Goal: Transaction & Acquisition: Purchase product/service

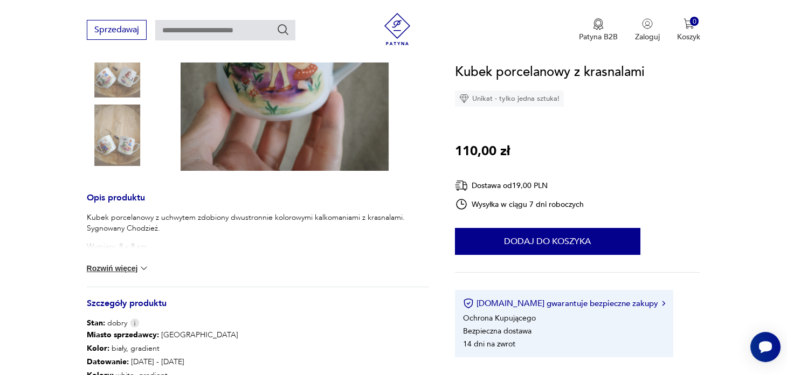
scroll to position [300, 0]
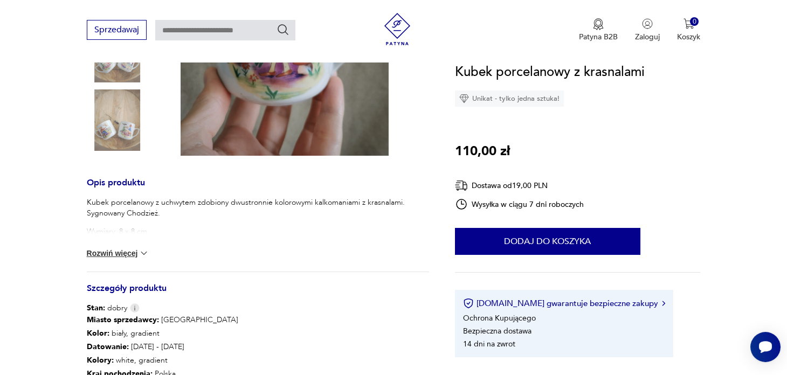
click at [144, 252] on img at bounding box center [143, 253] width 11 height 11
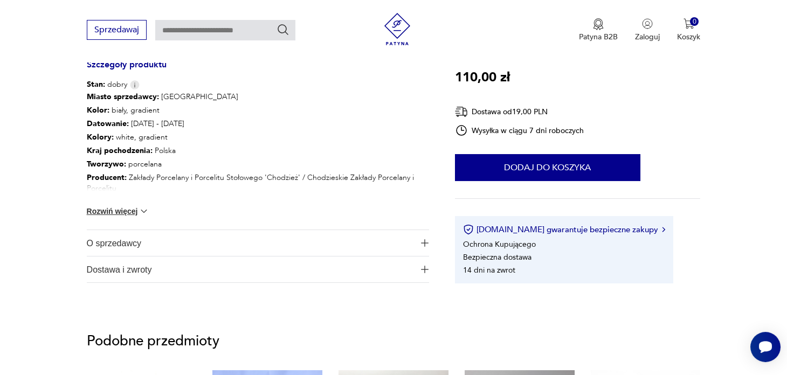
scroll to position [526, 0]
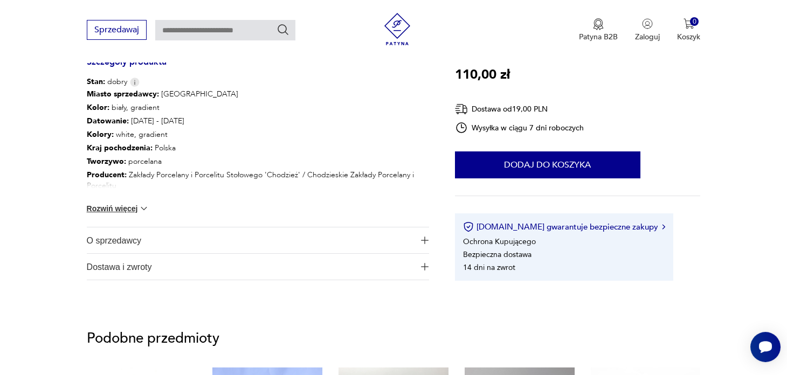
click at [139, 206] on img at bounding box center [143, 208] width 11 height 11
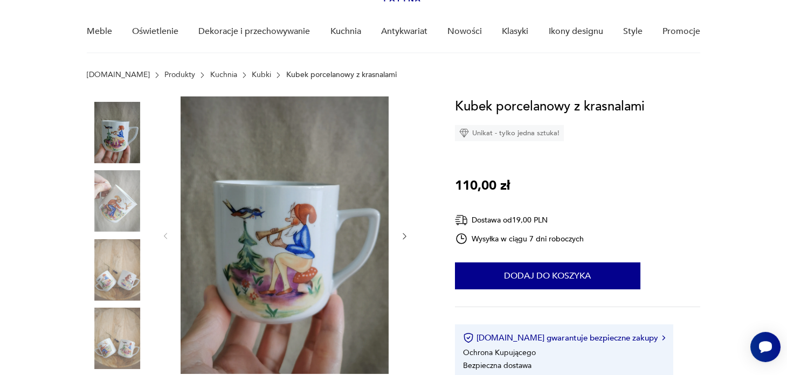
scroll to position [84, 0]
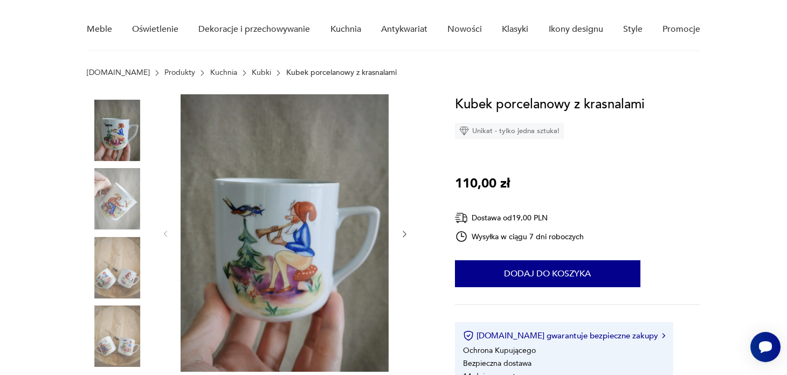
click at [120, 197] on img at bounding box center [117, 198] width 61 height 61
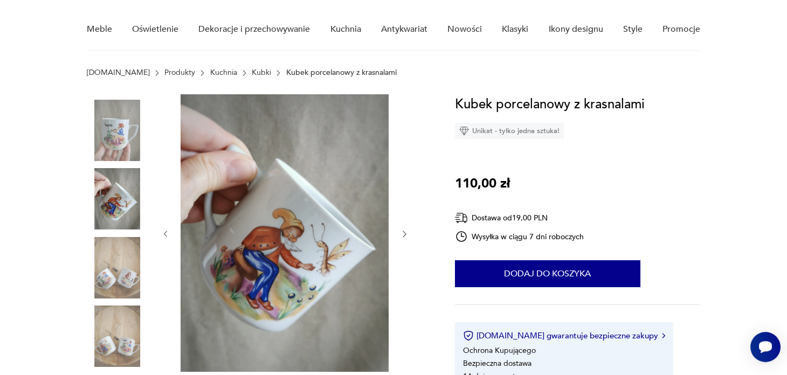
click at [120, 267] on img at bounding box center [117, 267] width 61 height 61
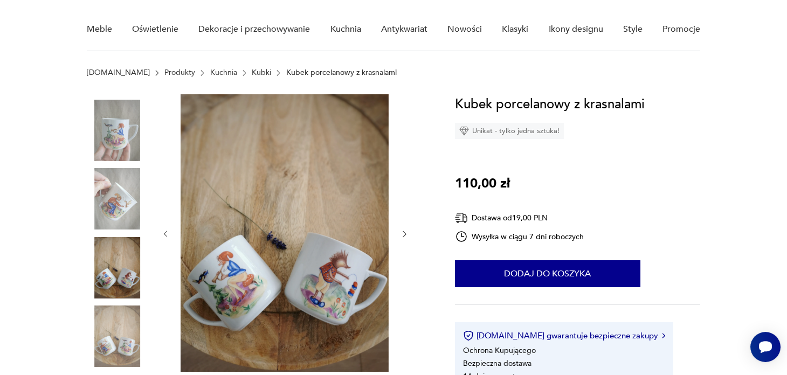
click at [126, 197] on img at bounding box center [117, 198] width 61 height 61
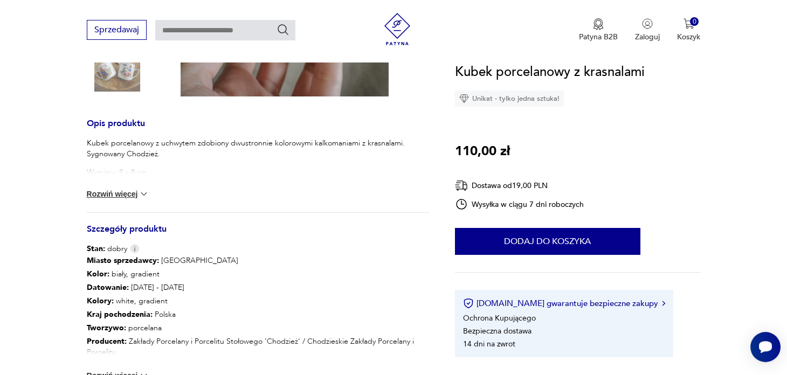
scroll to position [377, 0]
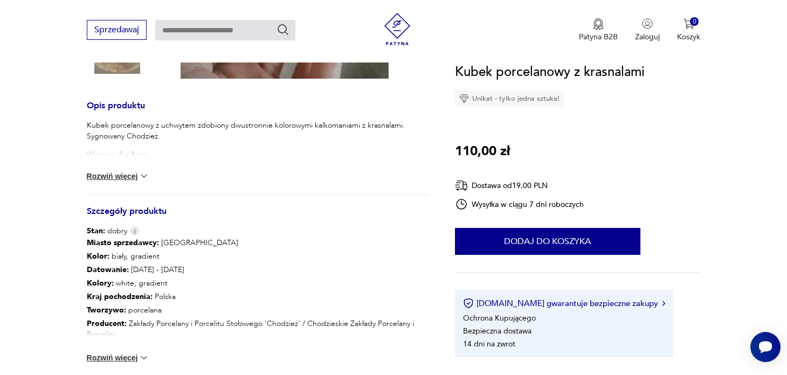
click at [124, 176] on button "Rozwiń więcej" at bounding box center [118, 176] width 62 height 11
